Goal: Task Accomplishment & Management: Use online tool/utility

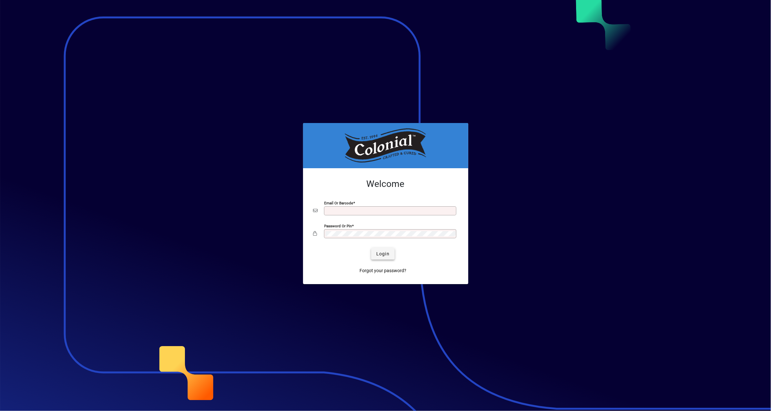
type input "**********"
click at [385, 254] on span "Login" at bounding box center [382, 254] width 13 height 7
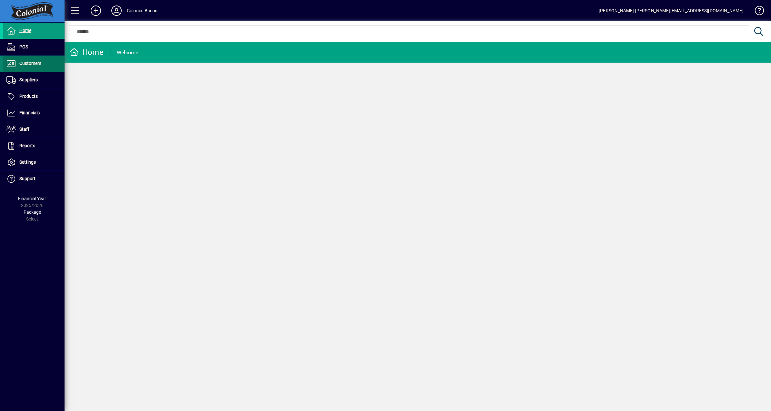
click at [31, 65] on span "Customers" at bounding box center [30, 63] width 22 height 5
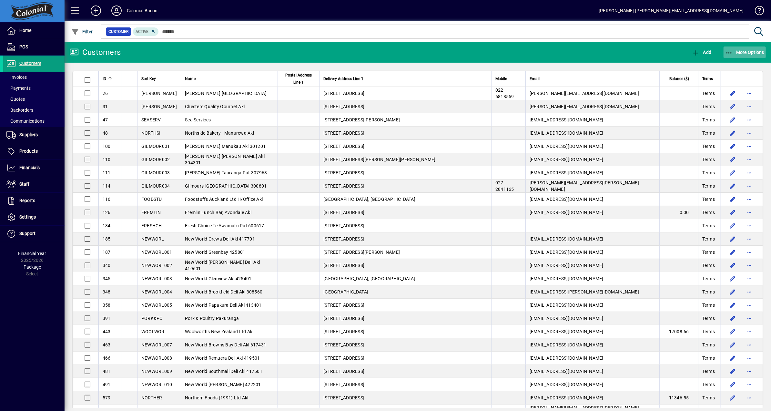
click at [754, 53] on span "More Options" at bounding box center [744, 52] width 39 height 5
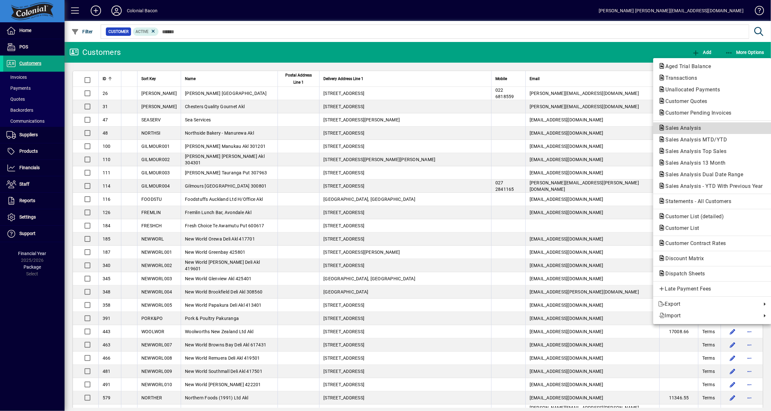
click at [695, 129] on span "Sales Analysis" at bounding box center [682, 128] width 46 height 6
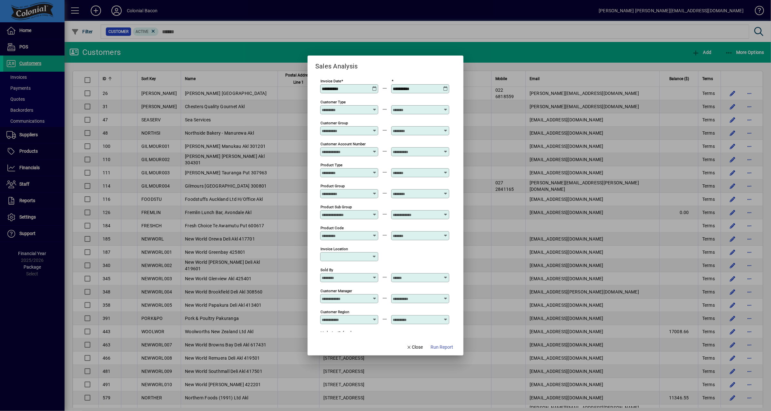
click at [373, 86] on icon at bounding box center [374, 86] width 5 height 0
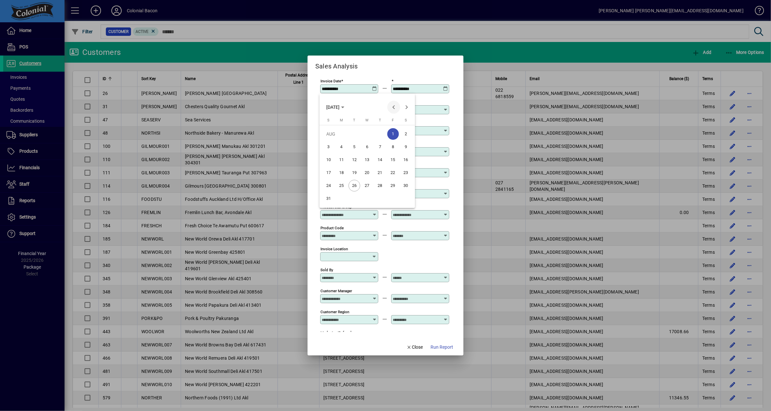
click at [393, 107] on span "Previous month" at bounding box center [393, 107] width 13 height 13
click at [328, 146] on span "1" at bounding box center [329, 147] width 12 height 12
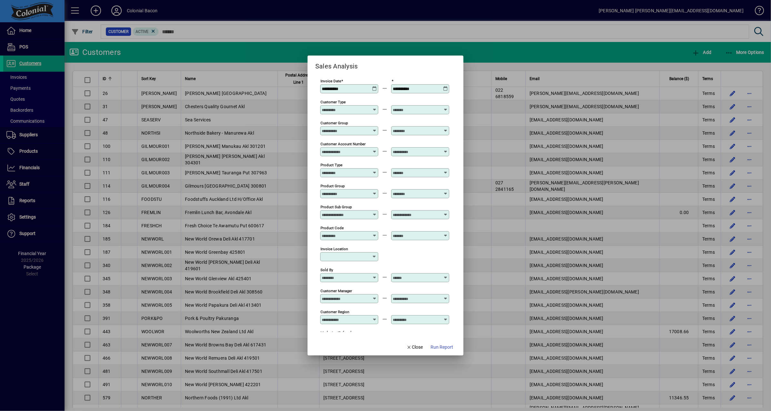
type input "**********"
click at [444, 86] on icon at bounding box center [445, 86] width 5 height 0
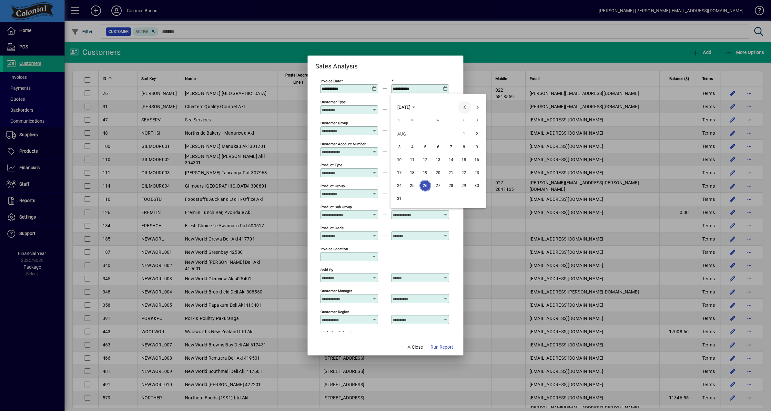
click at [464, 106] on span "Previous month" at bounding box center [464, 107] width 13 height 13
click at [414, 198] on span "30" at bounding box center [413, 199] width 12 height 12
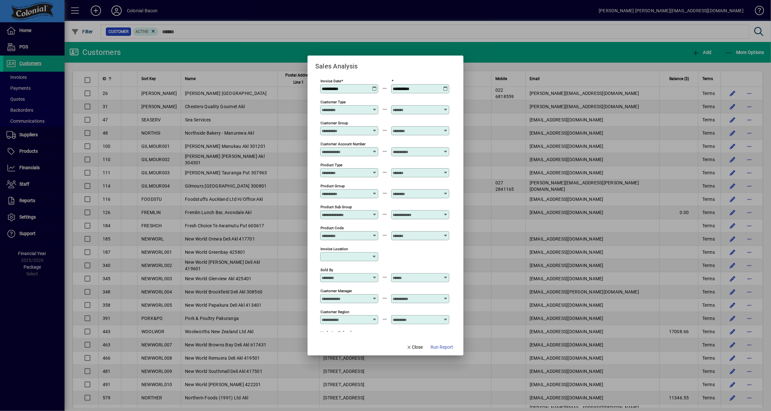
type input "**********"
click at [373, 149] on icon at bounding box center [374, 149] width 5 height 0
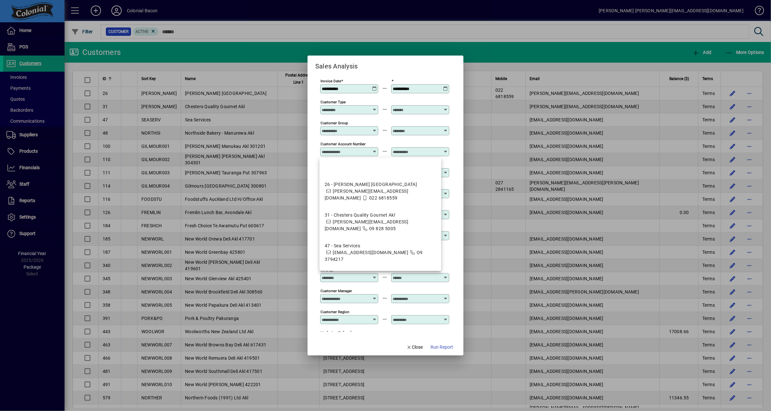
click at [369, 131] on div at bounding box center [350, 130] width 56 height 5
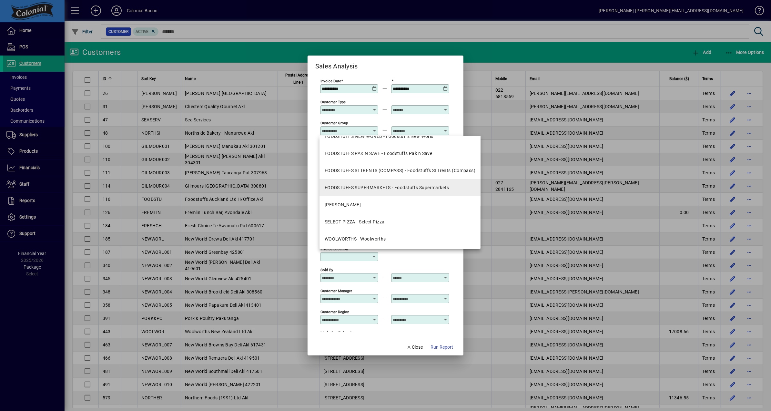
scroll to position [113, 0]
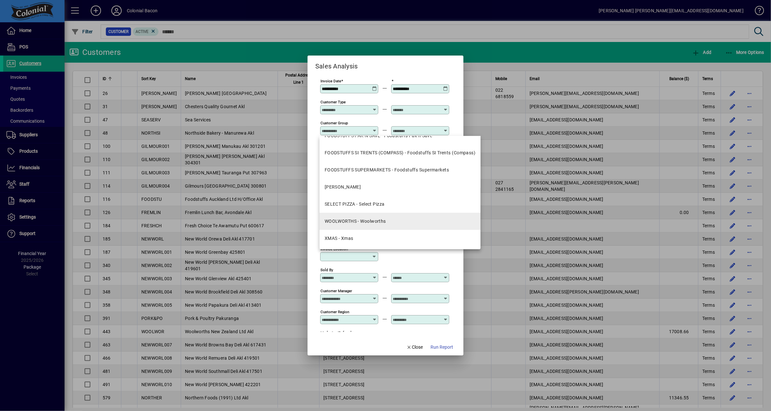
click at [348, 221] on div "WOOLWORTHS - Woolworths" at bounding box center [355, 221] width 61 height 7
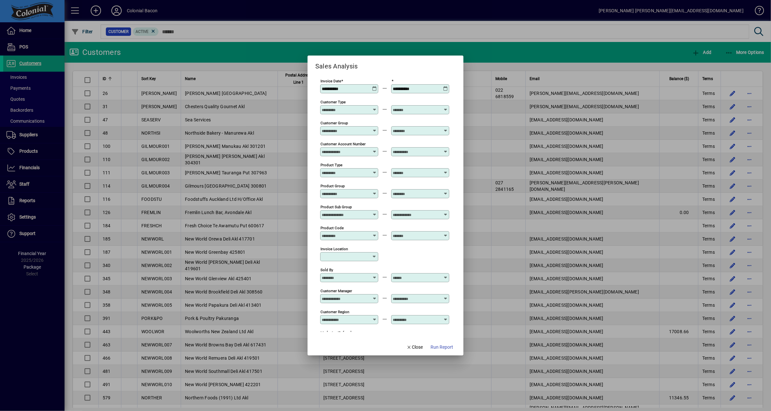
type input "**********"
click at [441, 348] on span "Run Report" at bounding box center [442, 347] width 23 height 7
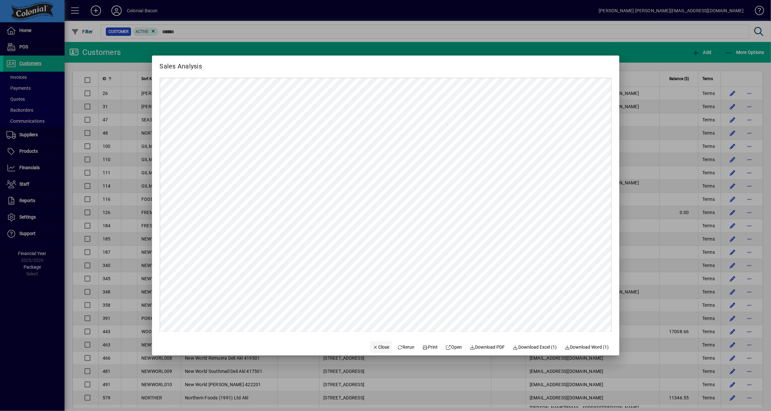
click at [376, 347] on span "Close" at bounding box center [381, 347] width 17 height 7
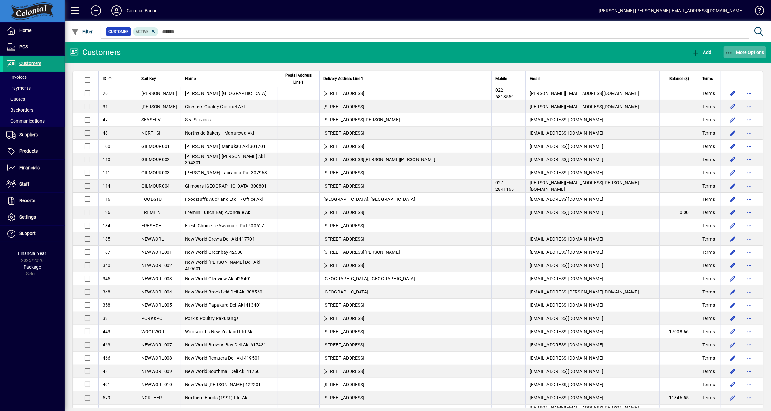
click at [742, 53] on span "More Options" at bounding box center [744, 52] width 39 height 5
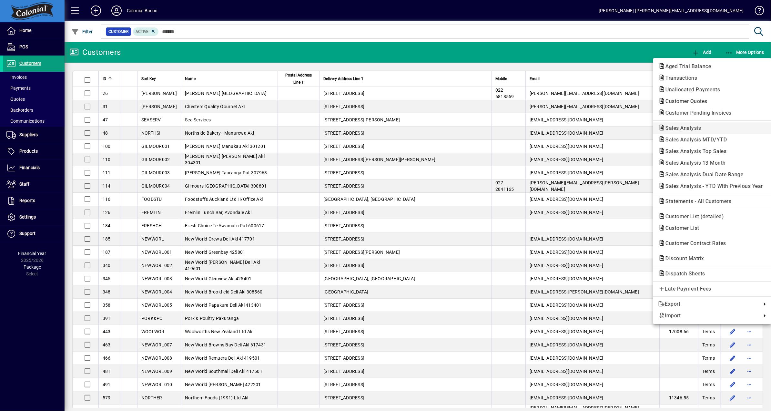
click at [689, 126] on span "Sales Analysis" at bounding box center [682, 128] width 46 height 6
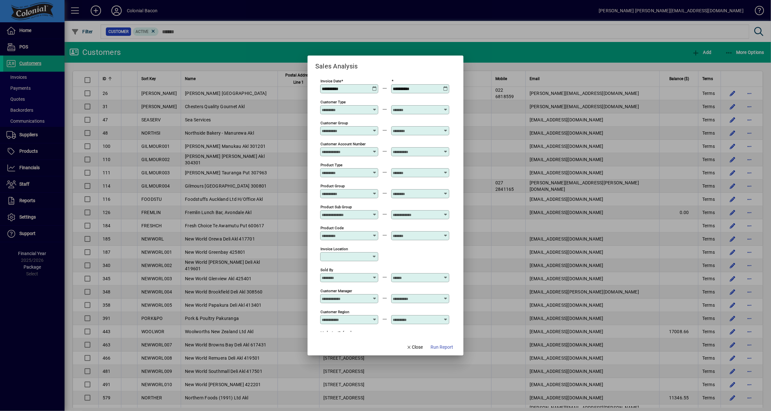
click at [375, 86] on icon at bounding box center [374, 86] width 5 height 0
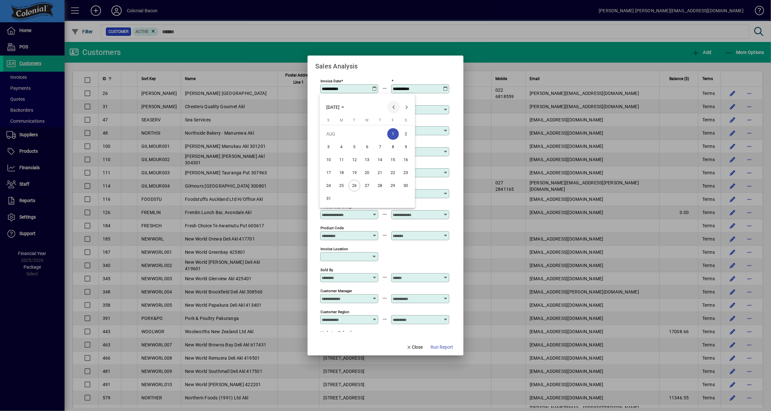
click at [394, 108] on span "Previous month" at bounding box center [393, 107] width 13 height 13
click at [355, 146] on span "1" at bounding box center [355, 147] width 12 height 12
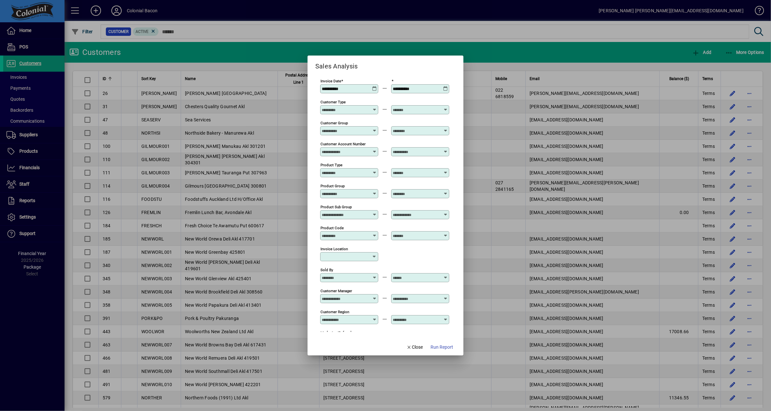
type input "**********"
click at [445, 86] on icon at bounding box center [445, 86] width 5 height 0
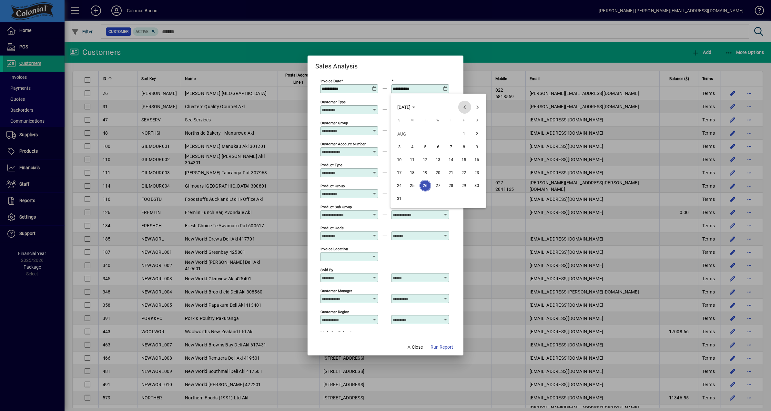
drag, startPoint x: 465, startPoint y: 107, endPoint x: 460, endPoint y: 110, distance: 6.1
click at [465, 107] on span "Previous month" at bounding box center [464, 107] width 13 height 13
click at [449, 199] on span "31" at bounding box center [452, 199] width 12 height 12
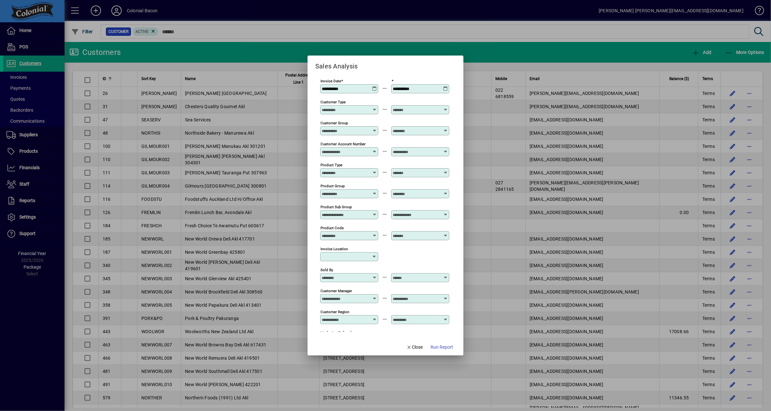
type input "**********"
click at [367, 150] on div "Customer Account Number" at bounding box center [349, 151] width 58 height 9
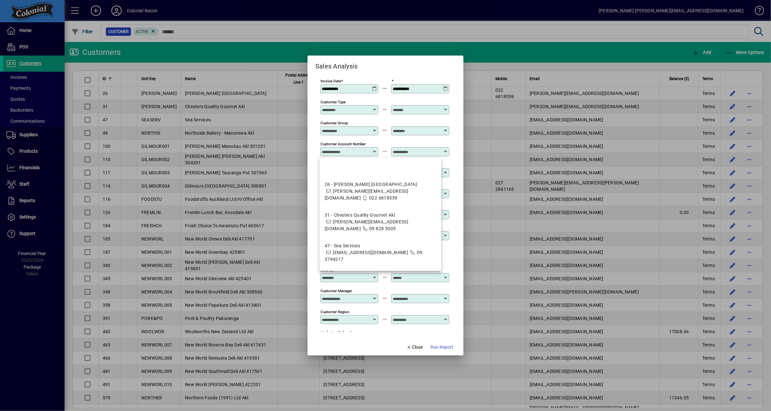
click at [362, 133] on input "Customer Group" at bounding box center [345, 130] width 47 height 5
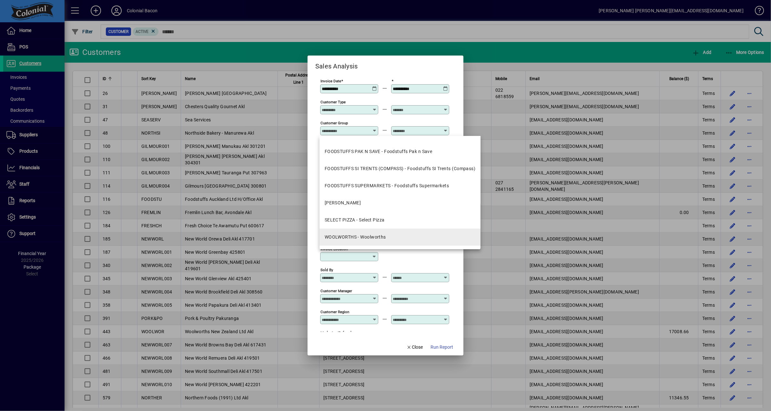
scroll to position [113, 0]
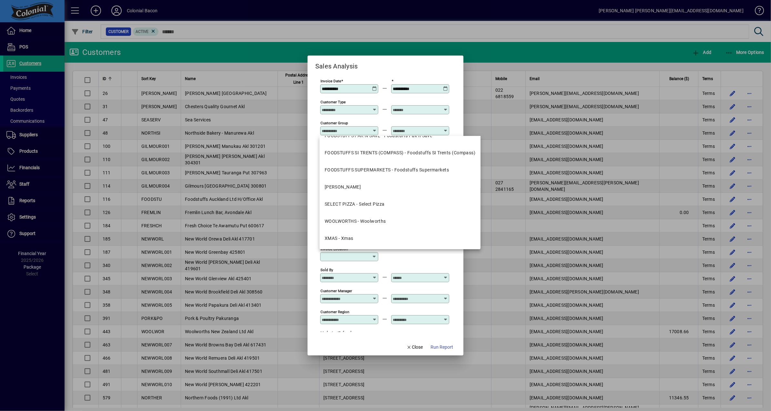
click at [369, 222] on div "WOOLWORTHS - Woolworths" at bounding box center [355, 221] width 61 height 7
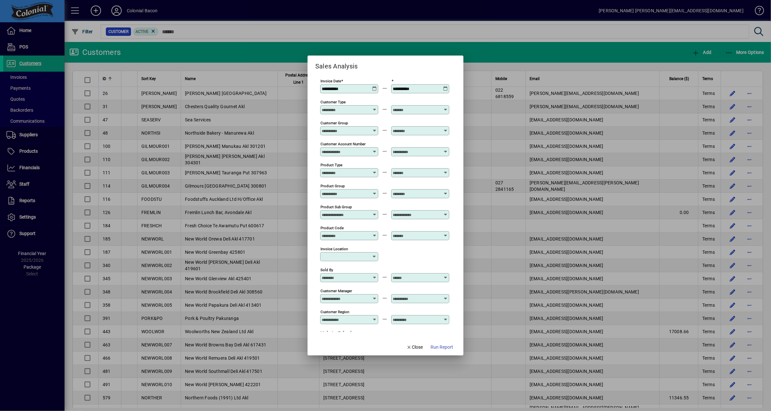
type input "**********"
click at [443, 347] on span "Run Report" at bounding box center [442, 347] width 23 height 7
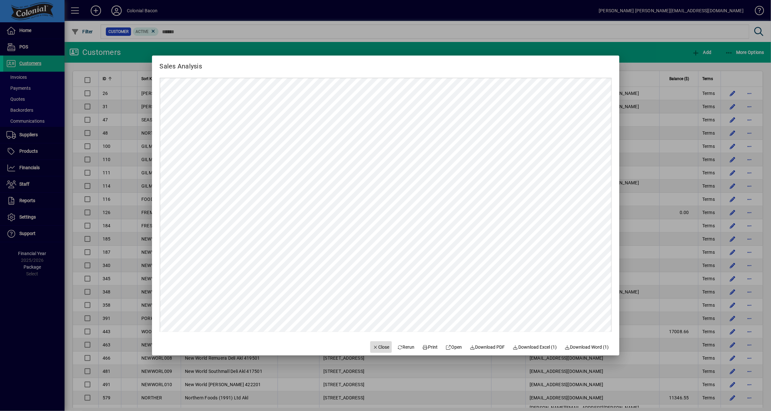
click at [379, 347] on span "Close" at bounding box center [381, 347] width 17 height 7
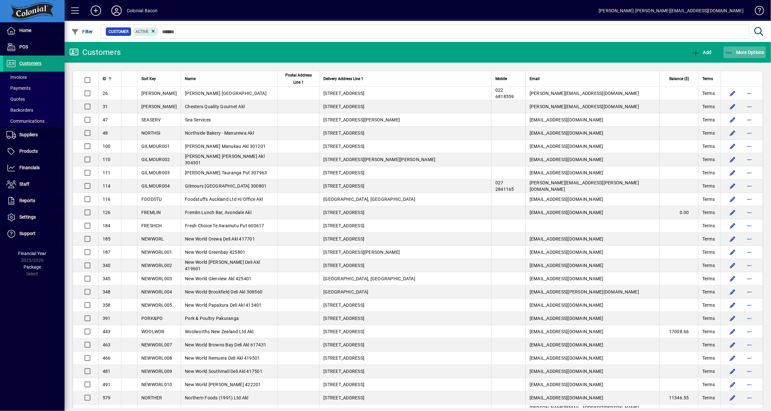
click at [749, 47] on span "button" at bounding box center [745, 52] width 43 height 15
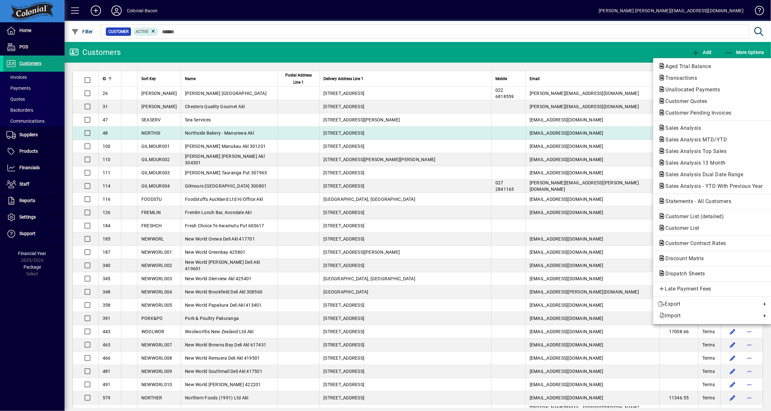
click at [685, 127] on span "Sales Analysis" at bounding box center [682, 128] width 46 height 6
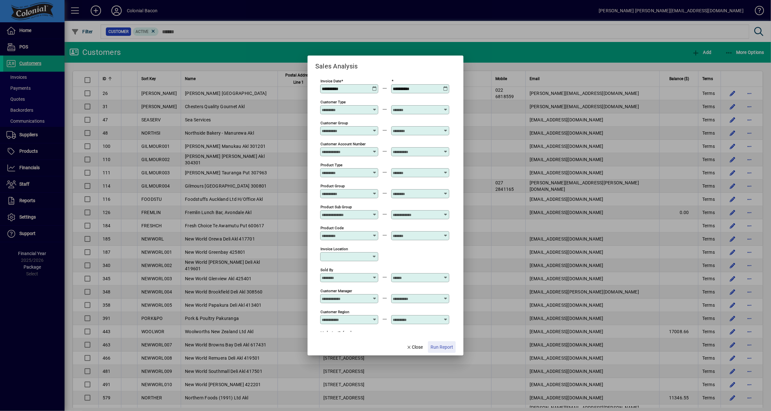
click at [446, 346] on span "Run Report" at bounding box center [442, 347] width 23 height 7
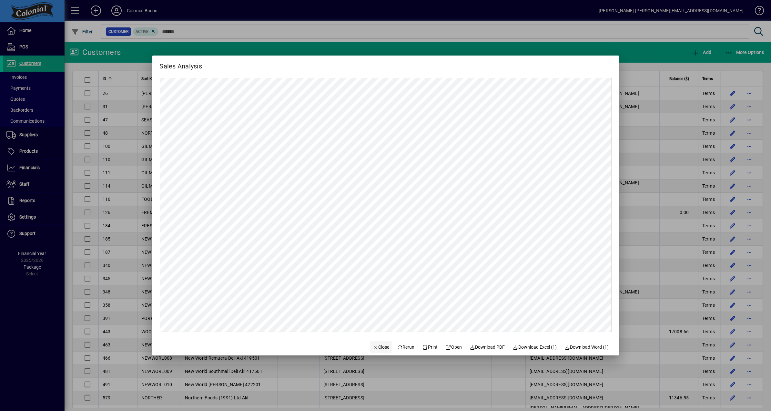
click at [381, 348] on span "Close" at bounding box center [381, 347] width 17 height 7
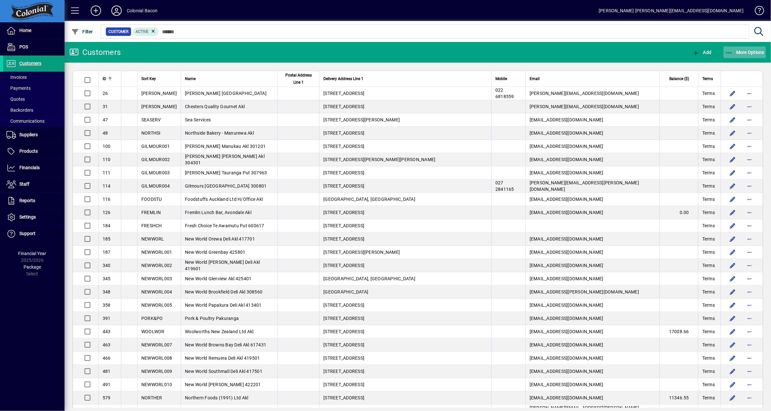
click at [756, 50] on span "More Options" at bounding box center [744, 52] width 39 height 5
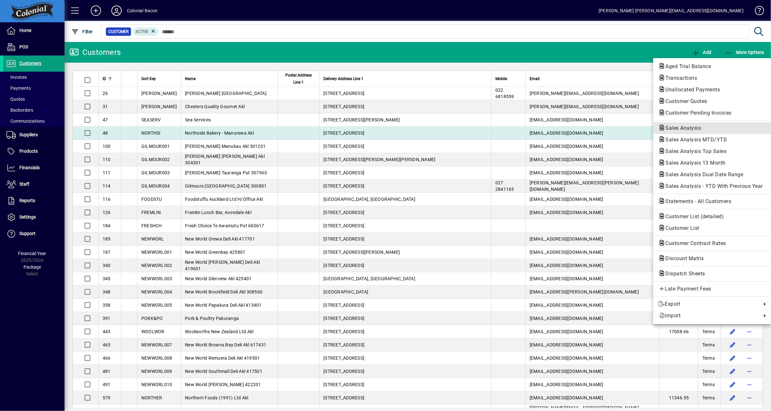
click at [705, 129] on span "Sales Analysis" at bounding box center [713, 128] width 108 height 8
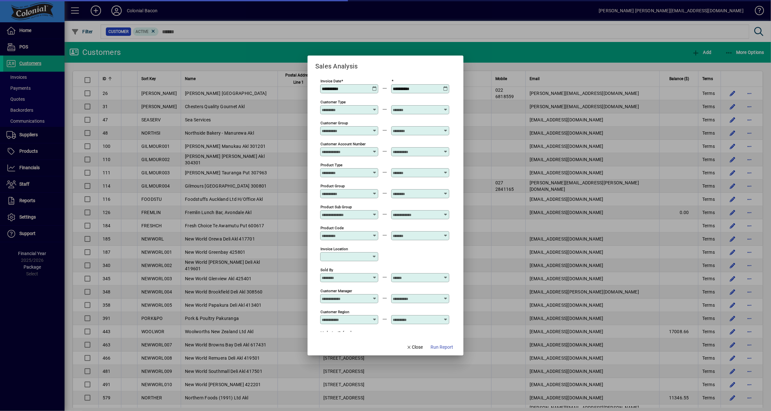
type input "**********"
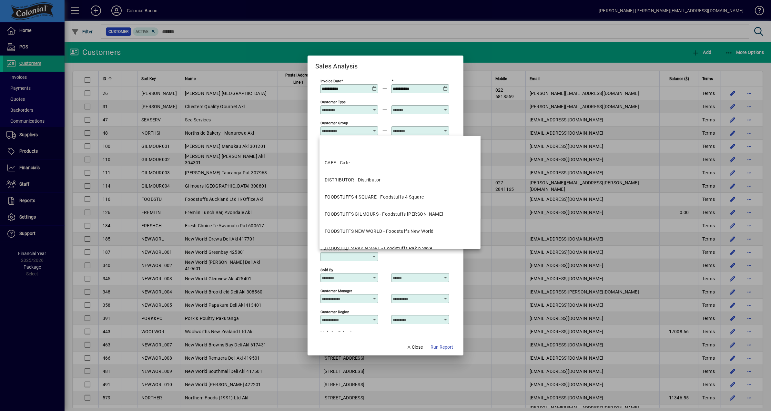
click at [361, 132] on input "Customer Group" at bounding box center [345, 130] width 47 height 5
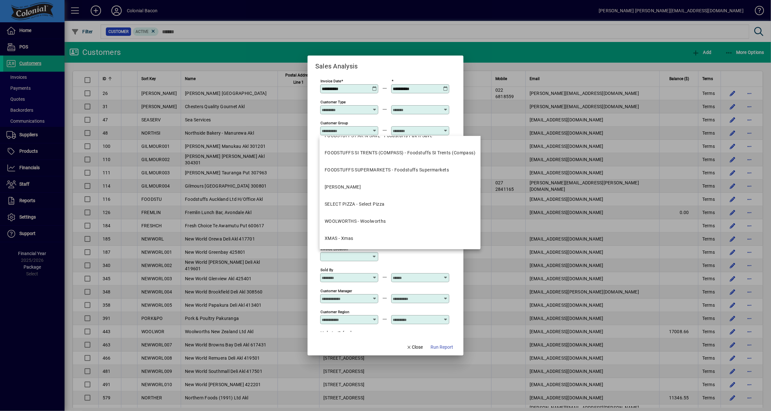
click at [367, 223] on div "WOOLWORTHS - Woolworths" at bounding box center [355, 221] width 61 height 7
type input "**********"
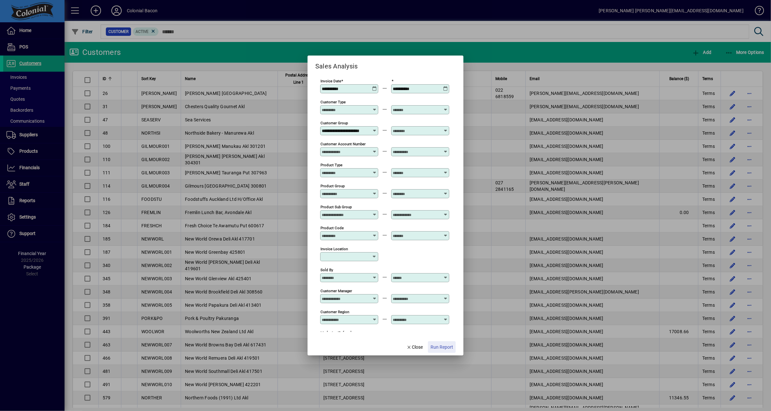
scroll to position [0, 0]
click at [446, 350] on span "Run Report" at bounding box center [442, 347] width 23 height 7
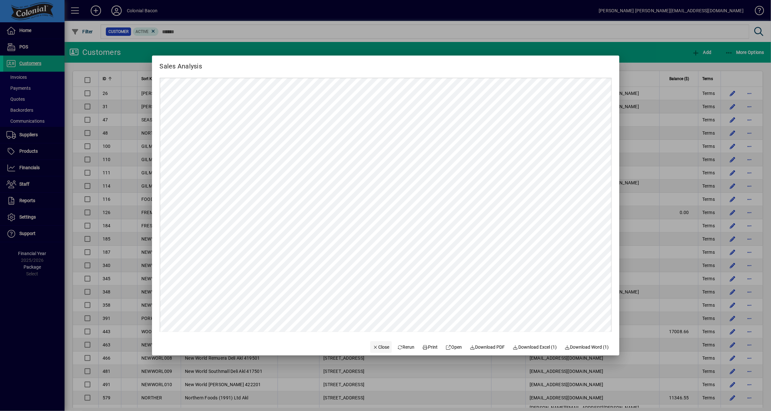
click at [377, 348] on span "Close" at bounding box center [381, 347] width 17 height 7
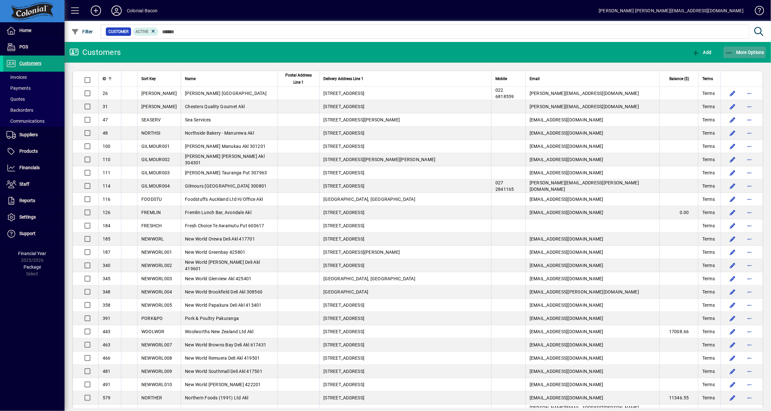
click at [746, 51] on span "More Options" at bounding box center [744, 52] width 39 height 5
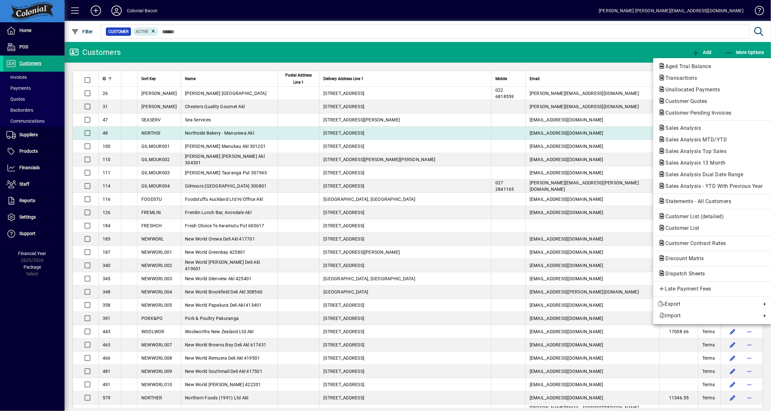
click at [695, 128] on span "Sales Analysis" at bounding box center [682, 128] width 46 height 6
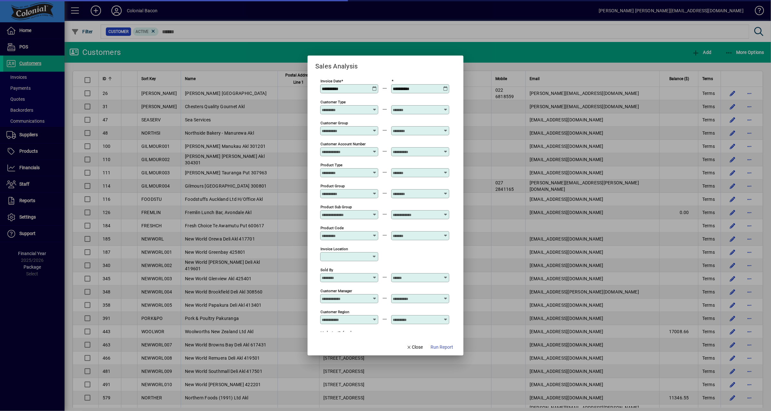
type input "**********"
click at [374, 86] on icon at bounding box center [374, 86] width 5 height 0
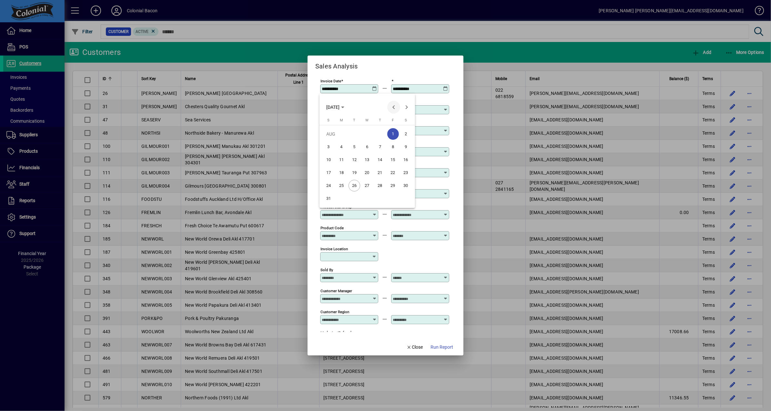
click at [392, 108] on span "Previous month" at bounding box center [393, 107] width 13 height 13
click at [355, 148] on span "1" at bounding box center [355, 147] width 12 height 12
type input "**********"
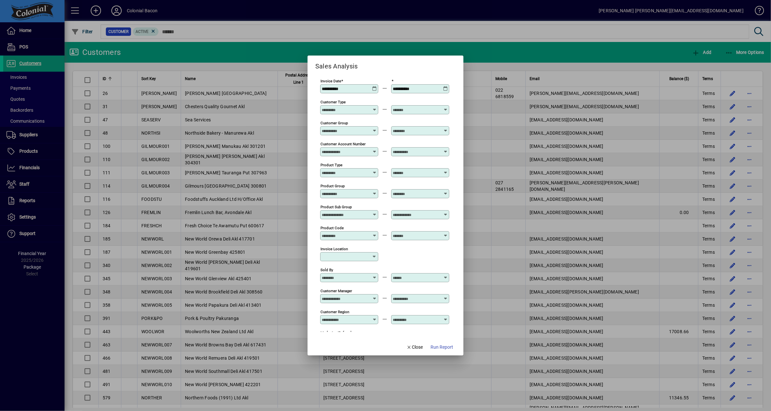
click at [446, 86] on icon at bounding box center [445, 86] width 5 height 0
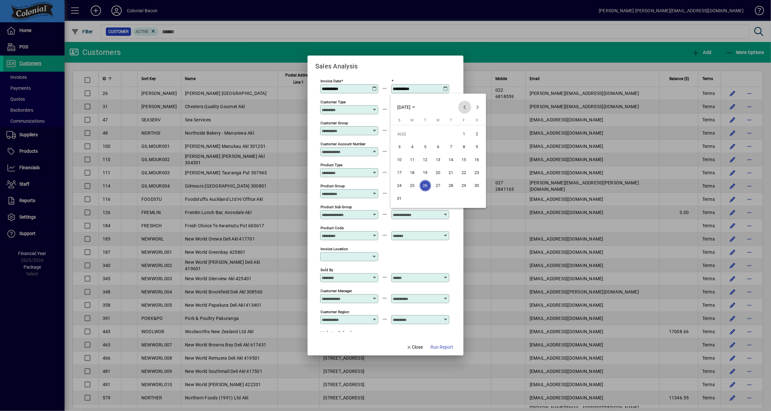
click at [464, 107] on span "Previous month" at bounding box center [464, 107] width 13 height 13
click at [449, 197] on span "31" at bounding box center [452, 199] width 12 height 12
type input "**********"
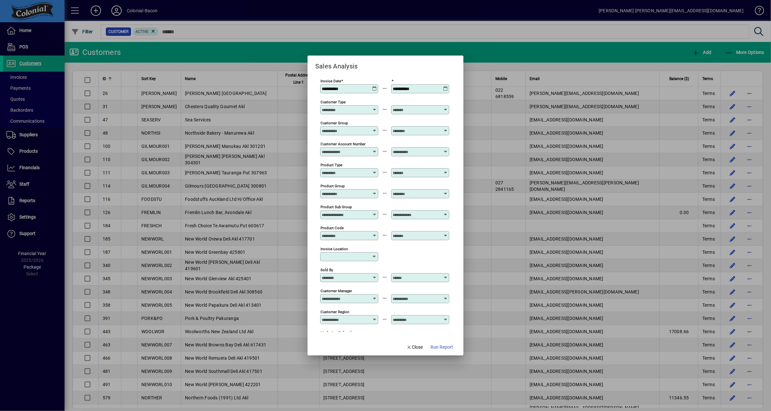
click at [362, 133] on input "Customer Group" at bounding box center [345, 130] width 47 height 5
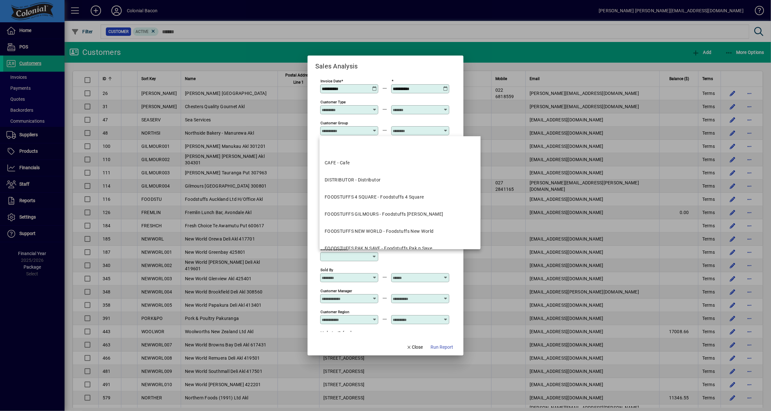
scroll to position [113, 0]
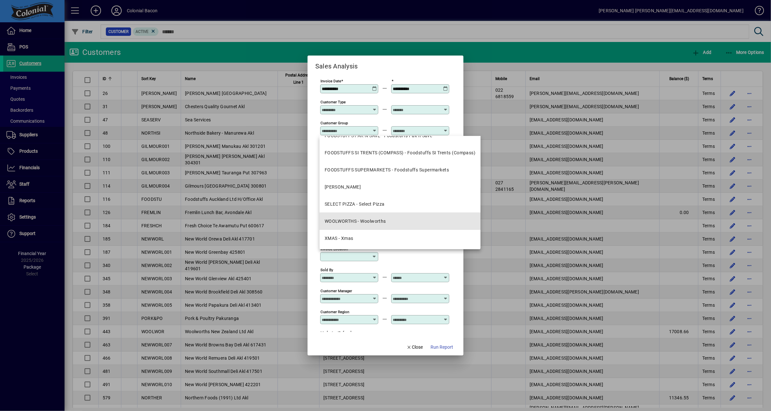
click at [370, 223] on div "WOOLWORTHS - Woolworths" at bounding box center [355, 221] width 61 height 7
type input "**********"
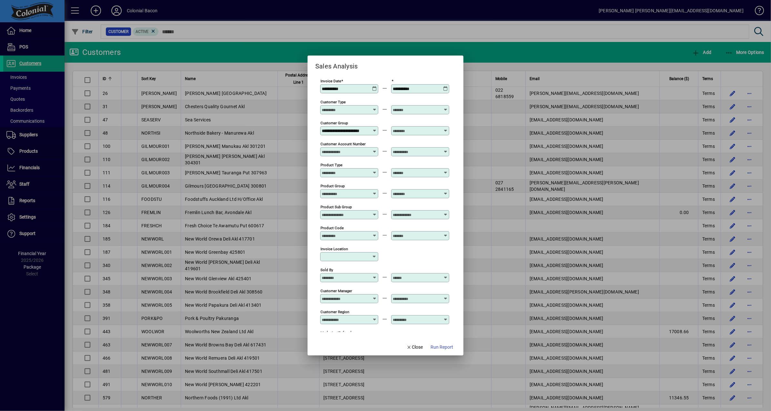
scroll to position [0, 0]
drag, startPoint x: 446, startPoint y: 348, endPoint x: 454, endPoint y: 325, distance: 24.1
click at [445, 348] on span "Run Report" at bounding box center [442, 347] width 23 height 7
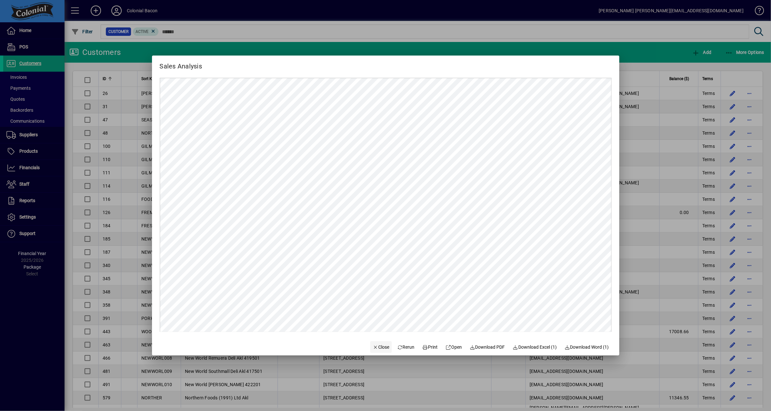
click at [377, 345] on span "Close" at bounding box center [381, 347] width 17 height 7
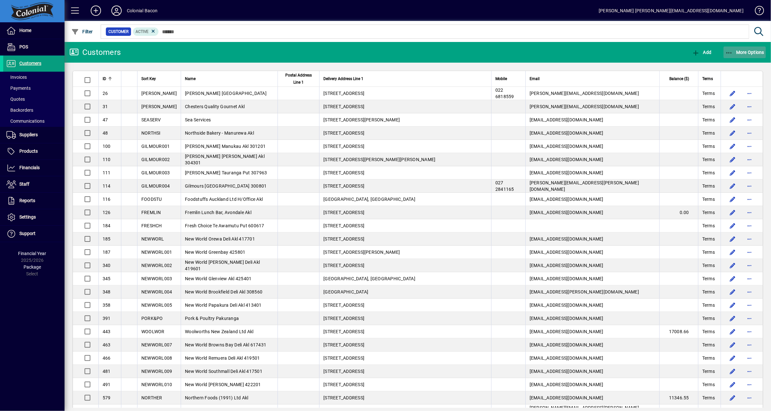
click at [754, 51] on span "More Options" at bounding box center [744, 52] width 39 height 5
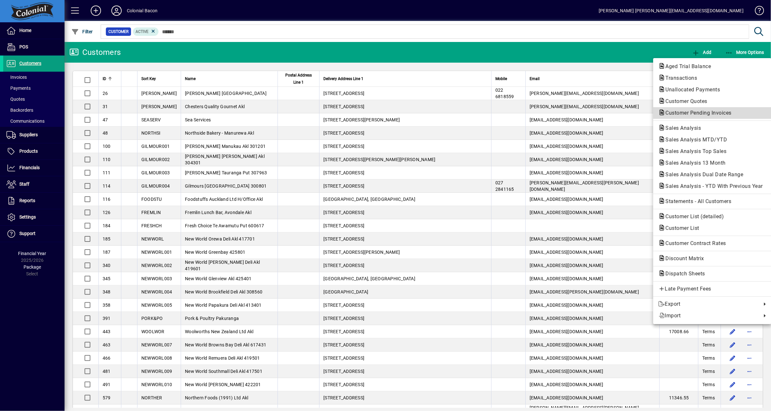
click at [710, 115] on span "Customer Pending Invoices" at bounding box center [697, 113] width 77 height 6
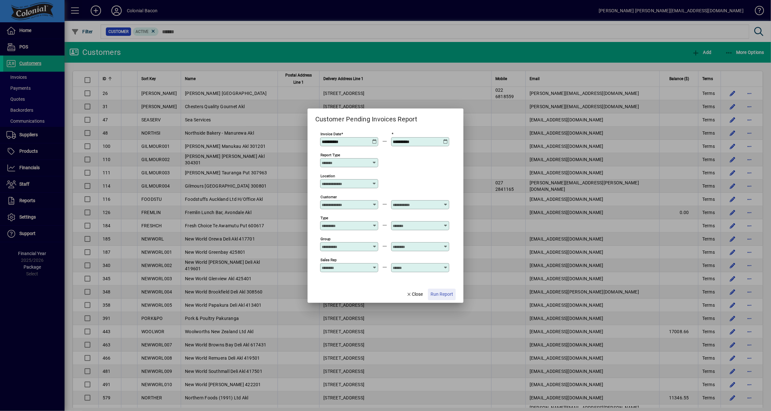
drag, startPoint x: 443, startPoint y: 296, endPoint x: 449, endPoint y: 292, distance: 7.5
click at [443, 296] on span "Run Report" at bounding box center [442, 294] width 23 height 7
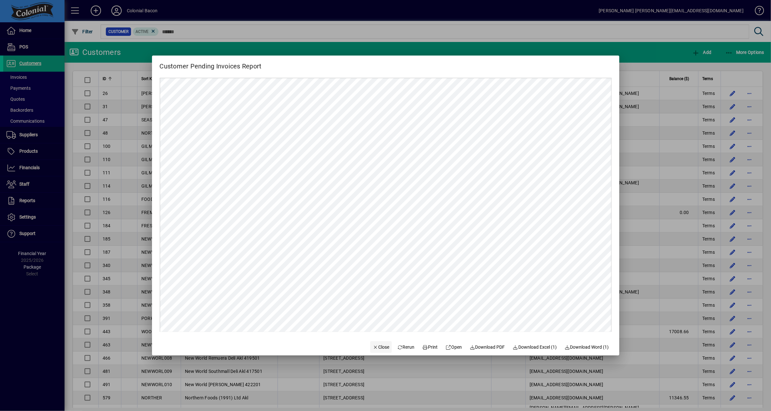
click at [378, 346] on span "Close" at bounding box center [381, 347] width 17 height 7
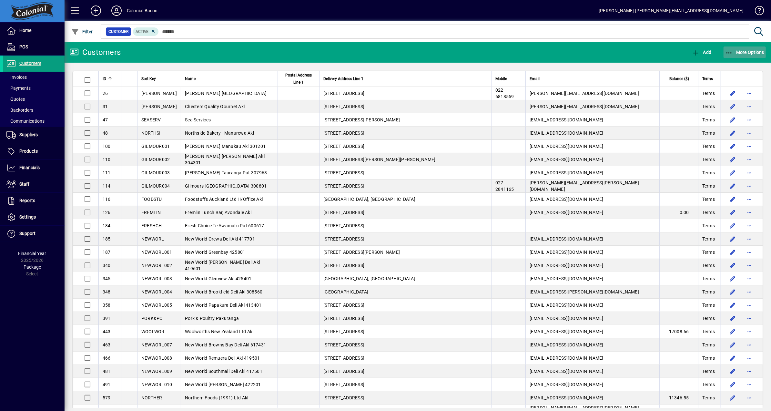
click at [749, 54] on span "More Options" at bounding box center [744, 52] width 39 height 5
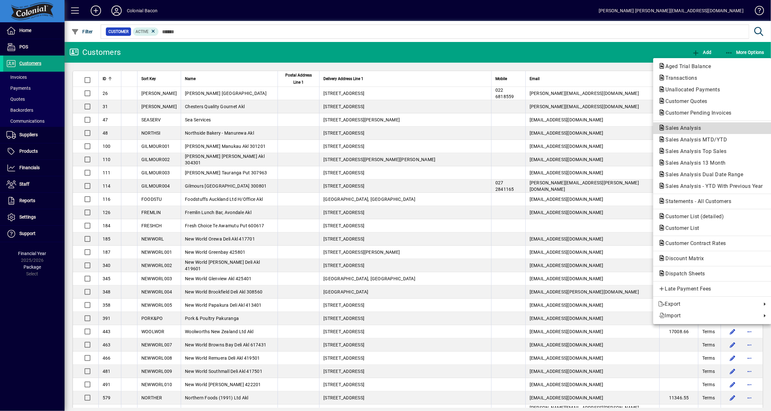
click at [692, 127] on span "Sales Analysis" at bounding box center [682, 128] width 46 height 6
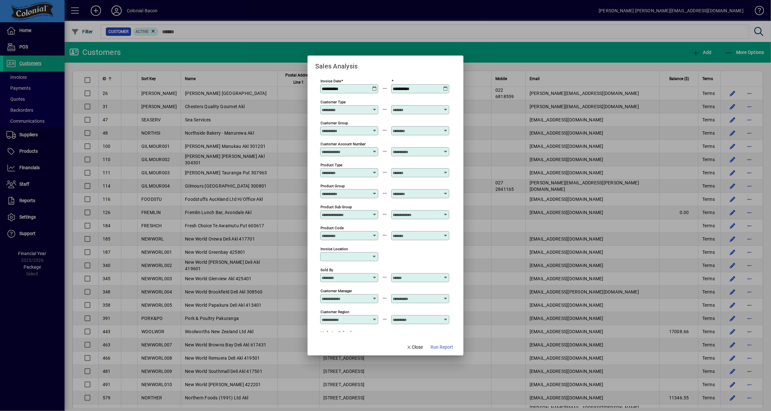
click at [373, 86] on icon at bounding box center [374, 86] width 5 height 0
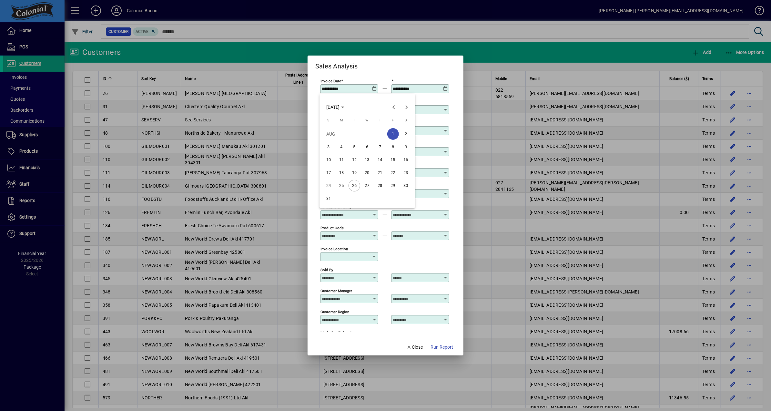
click at [340, 186] on span "25" at bounding box center [342, 186] width 12 height 12
type input "**********"
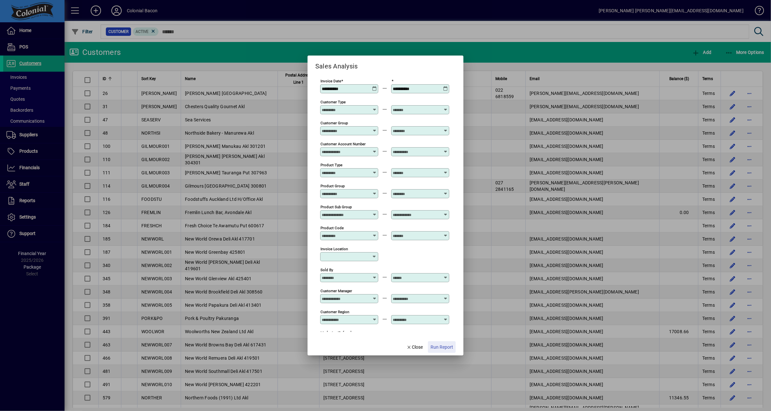
click at [442, 346] on span "Run Report" at bounding box center [442, 347] width 23 height 7
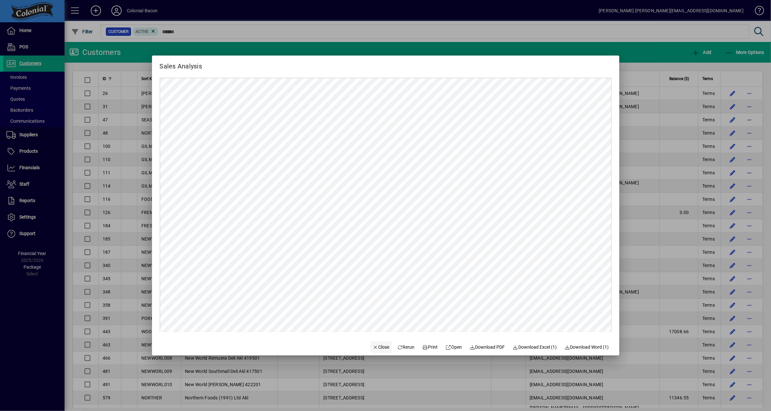
click at [379, 348] on span "Close" at bounding box center [381, 347] width 17 height 7
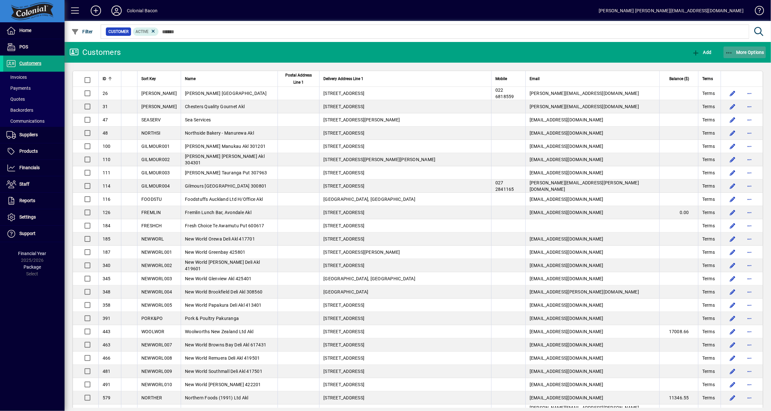
click at [741, 54] on span "More Options" at bounding box center [744, 52] width 39 height 5
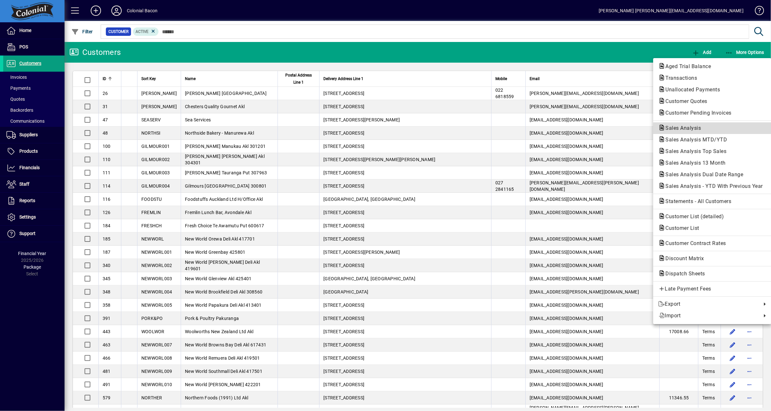
click at [699, 129] on span "Sales Analysis" at bounding box center [682, 128] width 46 height 6
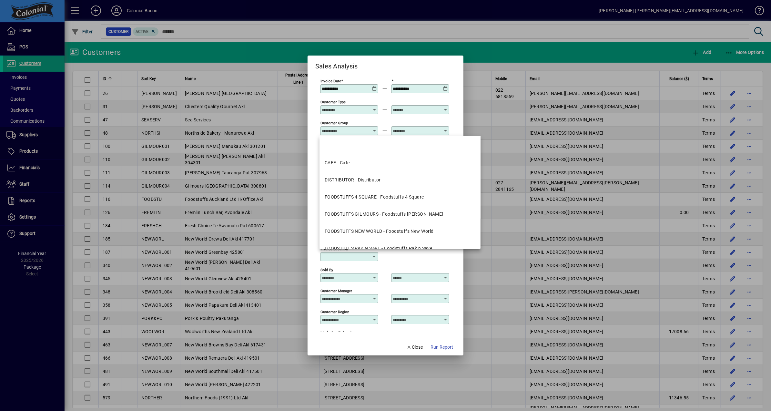
click at [362, 132] on input "Customer Group" at bounding box center [345, 130] width 47 height 5
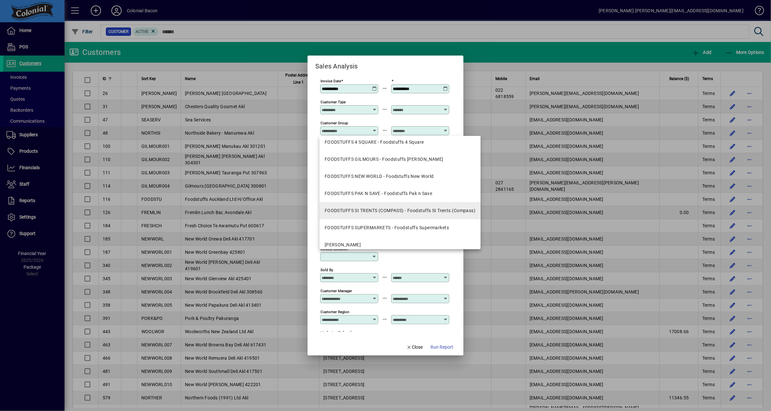
scroll to position [50, 0]
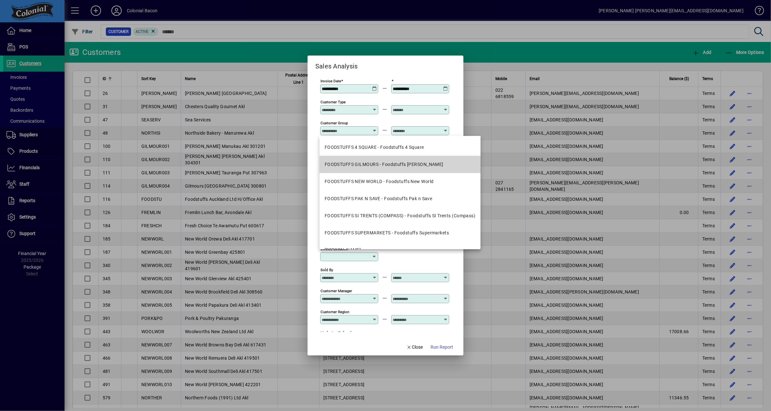
click at [404, 162] on div "FOODSTUFFS GILMOURS - Foodstuffs [PERSON_NAME]" at bounding box center [384, 164] width 119 height 7
type input "**********"
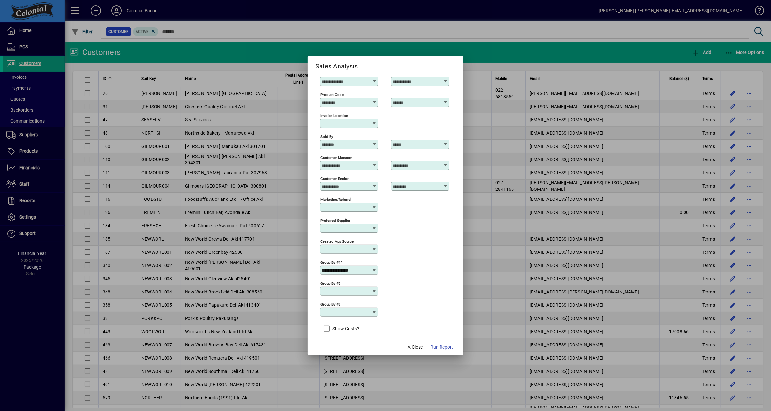
scroll to position [145, 0]
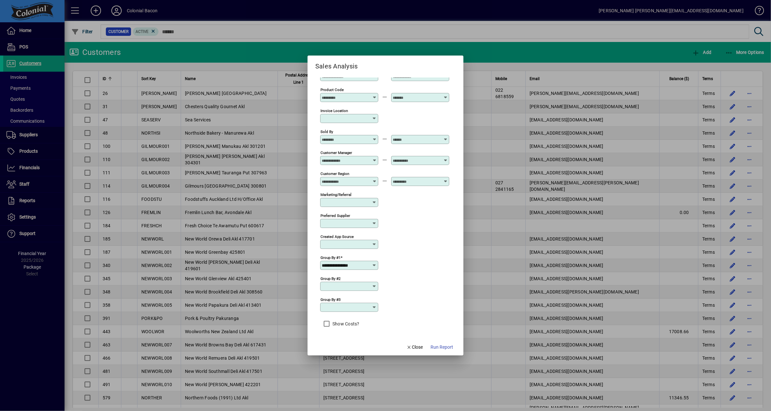
click at [365, 285] on input "Group by #2" at bounding box center [347, 286] width 50 height 5
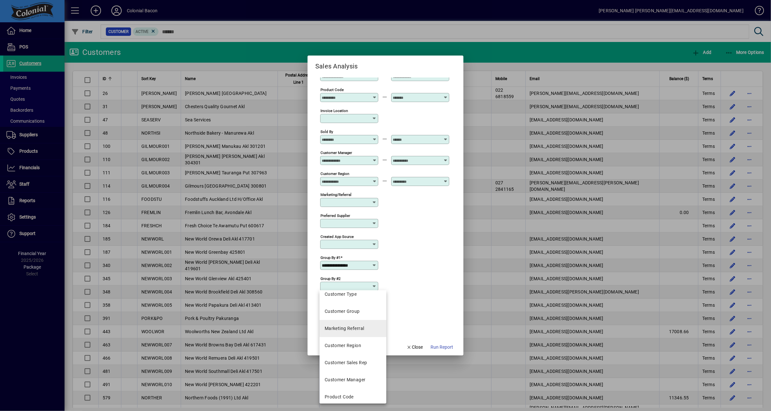
scroll to position [110, 0]
click at [356, 395] on mat-option "Product Code" at bounding box center [353, 395] width 67 height 17
type input "**********"
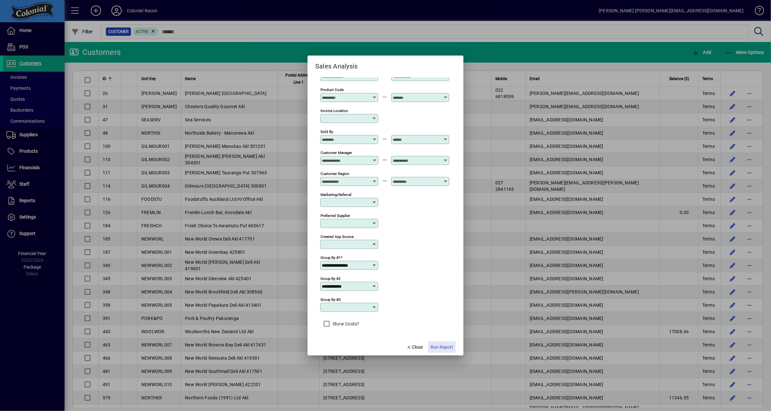
click at [441, 346] on span "Run Report" at bounding box center [442, 347] width 23 height 7
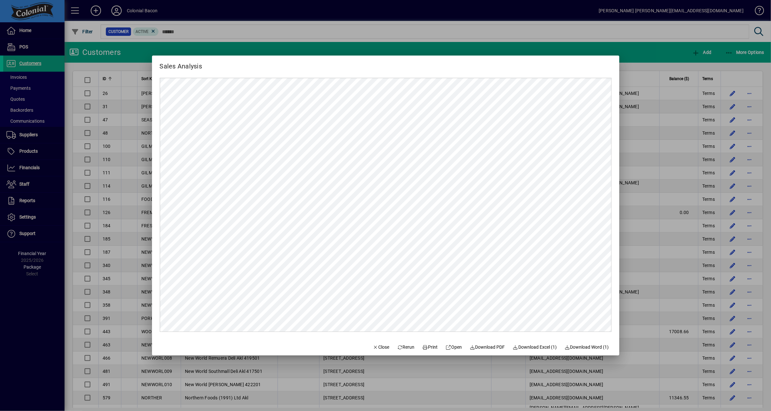
scroll to position [0, 0]
click at [377, 347] on span "Close" at bounding box center [381, 347] width 17 height 7
